Goal: Information Seeking & Learning: Learn about a topic

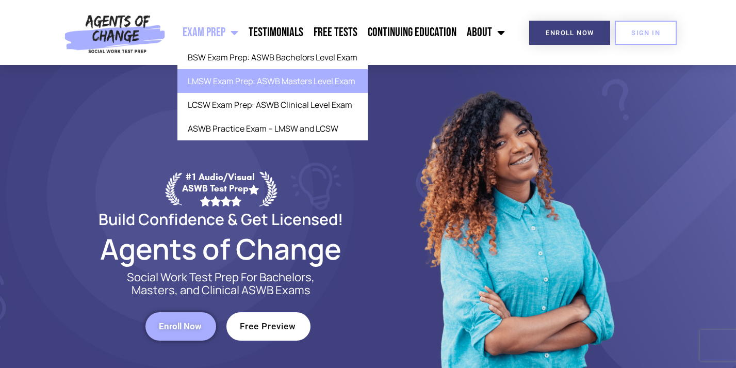
click at [220, 84] on link "LMSW Exam Prep: ASWB Masters Level Exam" at bounding box center [272, 81] width 190 height 24
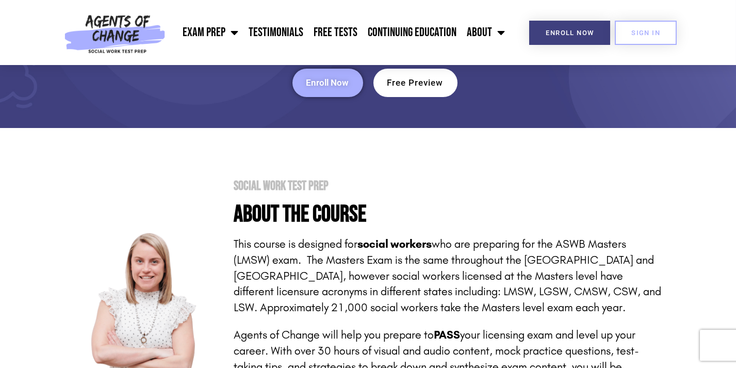
scroll to position [103, 0]
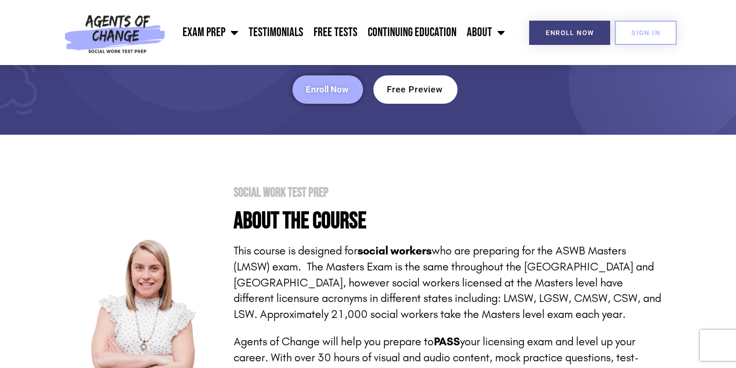
click at [297, 347] on p "Agents of Change will help you prepare to PASS your licensing exam and level up…" at bounding box center [448, 365] width 428 height 63
